Goal: Navigation & Orientation: Find specific page/section

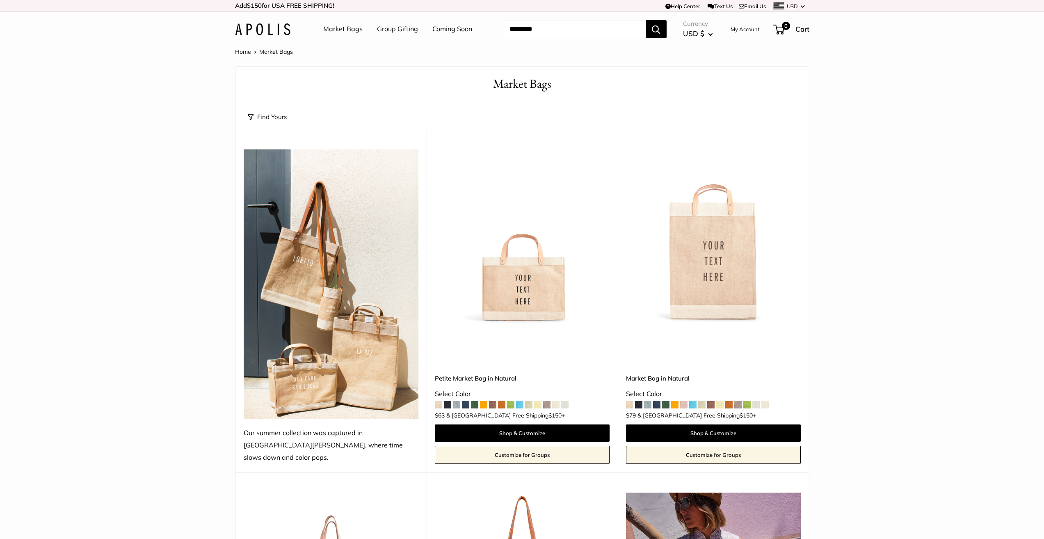
click at [351, 32] on link "Market Bags" at bounding box center [342, 29] width 39 height 12
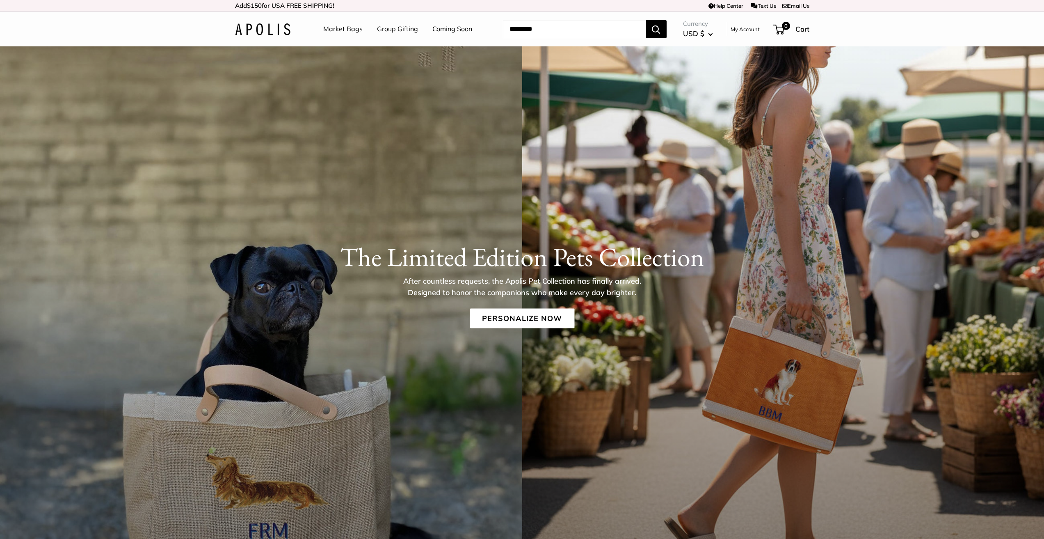
click at [396, 33] on link "Group Gifting" at bounding box center [397, 29] width 41 height 12
click at [397, 32] on link "Group Gifting" at bounding box center [397, 29] width 41 height 12
click at [452, 29] on link "Coming Soon" at bounding box center [453, 29] width 40 height 12
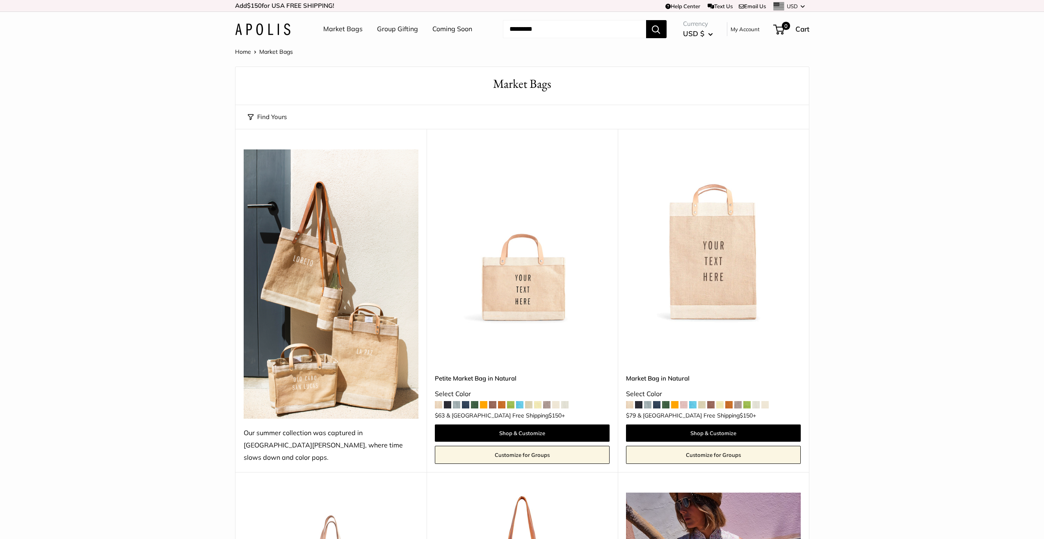
click at [449, 401] on span at bounding box center [447, 404] width 7 height 7
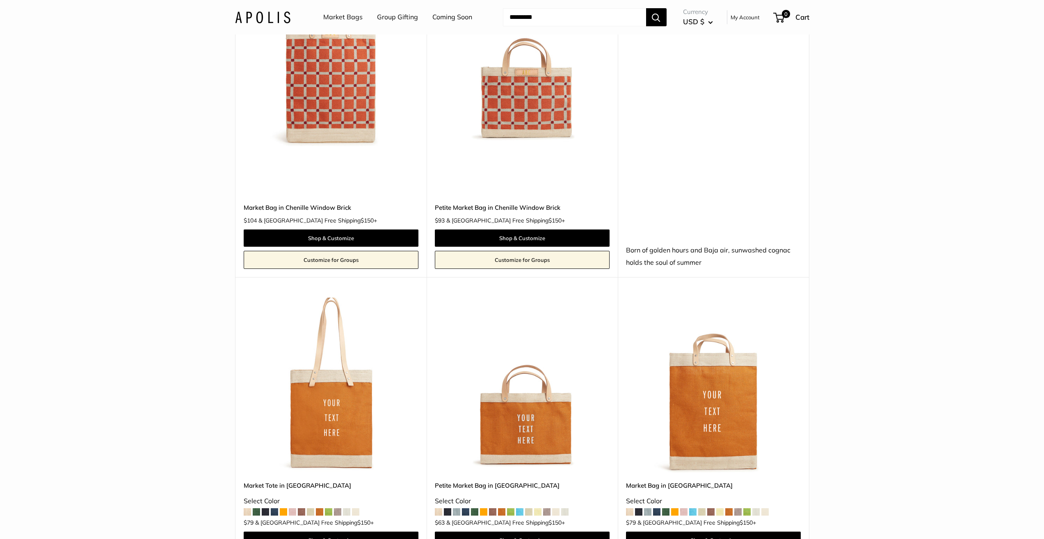
scroll to position [1203, 0]
